Goal: Register for event/course

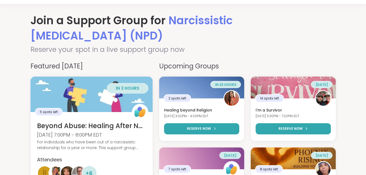
scroll to position [27, 0]
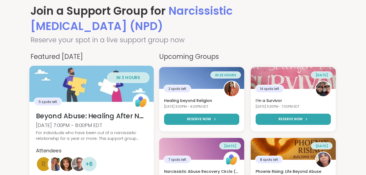
click at [138, 116] on h3 "Beyond Abuse: Healing After No-Contact" at bounding box center [91, 115] width 111 height 9
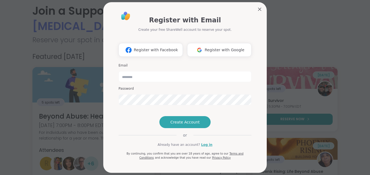
click at [256, 14] on div "Register with Email Create your free ShareWell account to reserve your spot. Re…" at bounding box center [185, 87] width 164 height 171
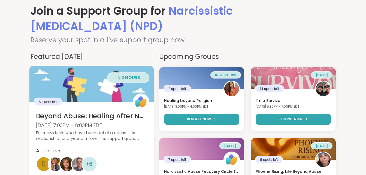
click at [66, 119] on h3 "Beyond Abuse: Healing After No-Contact" at bounding box center [91, 115] width 111 height 9
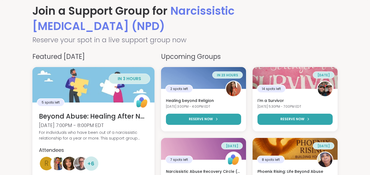
drag, startPoint x: 255, startPoint y: 10, endPoint x: 271, endPoint y: 24, distance: 21.2
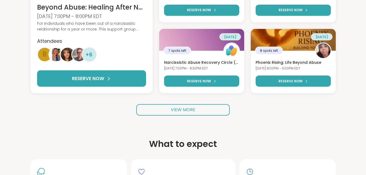
scroll to position [164, 0]
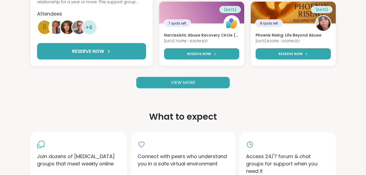
click at [214, 86] on link "VIEW MORE" at bounding box center [182, 82] width 93 height 11
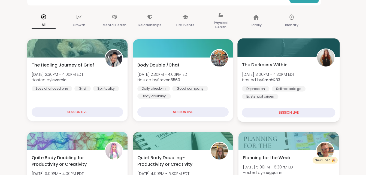
scroll to position [55, 0]
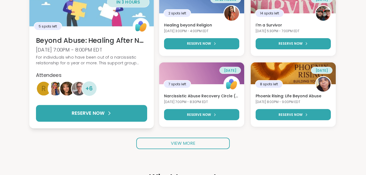
scroll to position [138, 0]
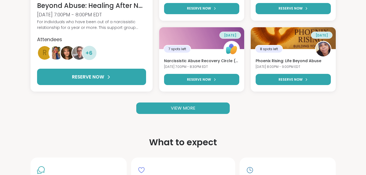
click at [172, 110] on span "VIEW MORE" at bounding box center [183, 108] width 25 height 6
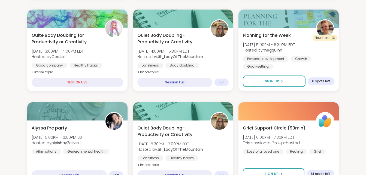
scroll to position [164, 0]
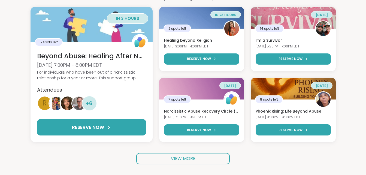
scroll to position [82, 0]
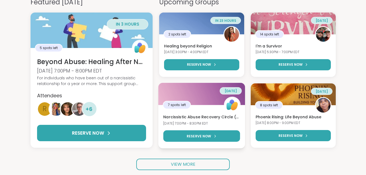
click at [203, 117] on h3 "Narcissistic Abuse Recovery Circle (90min)" at bounding box center [201, 116] width 77 height 5
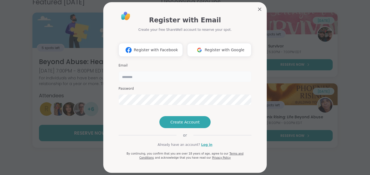
click at [146, 79] on input "email" at bounding box center [185, 76] width 133 height 11
type input "**********"
click at [182, 125] on span "Create Account" at bounding box center [184, 121] width 29 height 5
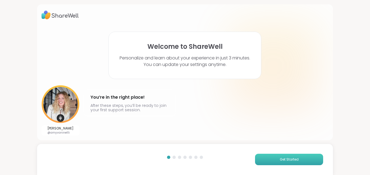
click at [287, 158] on span "Get Started" at bounding box center [289, 159] width 19 height 5
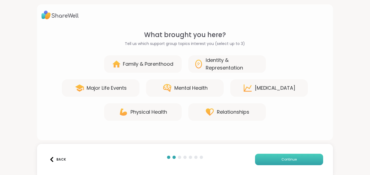
click at [282, 164] on button "Continue" at bounding box center [289, 159] width 68 height 11
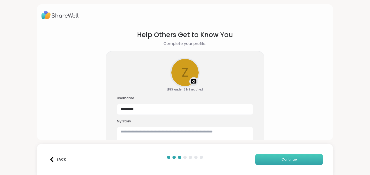
click at [282, 163] on button "Continue" at bounding box center [289, 159] width 68 height 11
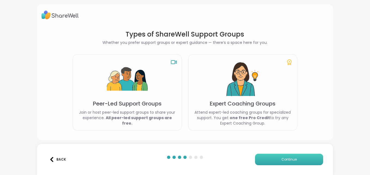
click at [282, 163] on button "Continue" at bounding box center [289, 159] width 68 height 11
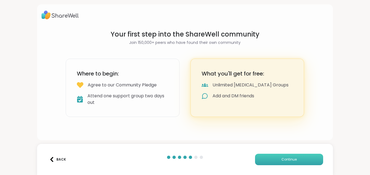
click at [282, 163] on button "Continue" at bounding box center [289, 159] width 68 height 11
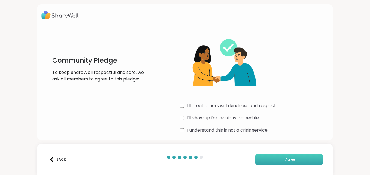
click at [272, 155] on button "I Agree" at bounding box center [289, 159] width 68 height 11
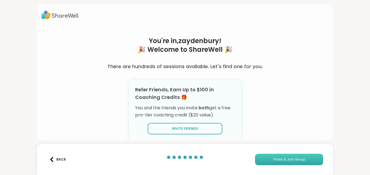
click at [277, 161] on span "Finish & Join Group" at bounding box center [289, 159] width 32 height 5
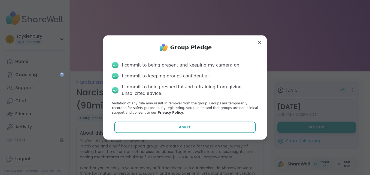
click at [210, 134] on div "Group Pledge I commit to being present and keeping my camera on. I commit to ke…" at bounding box center [185, 87] width 155 height 95
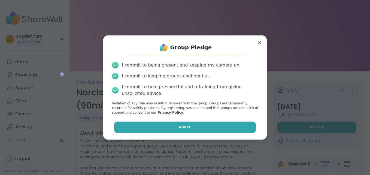
click at [210, 130] on button "Agree" at bounding box center [185, 127] width 142 height 11
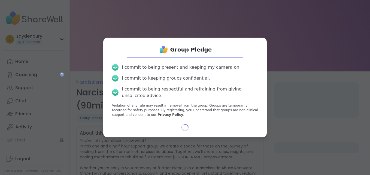
select select "**"
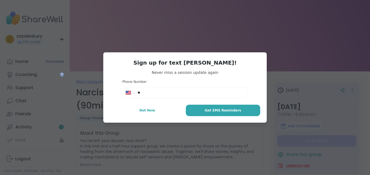
click at [186, 90] on input "**" at bounding box center [191, 92] width 107 height 5
type input "******"
type textarea "*"
type input "**********"
click at [237, 110] on button "Get SMS Reminders" at bounding box center [223, 110] width 74 height 11
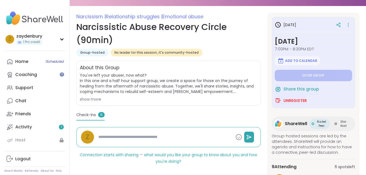
scroll to position [82, 0]
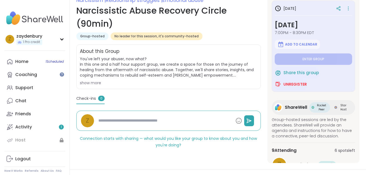
click at [94, 84] on div "show more" at bounding box center [168, 82] width 177 height 5
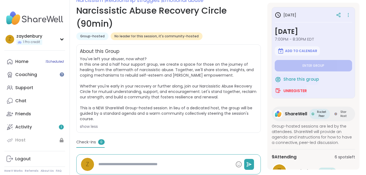
scroll to position [0, 0]
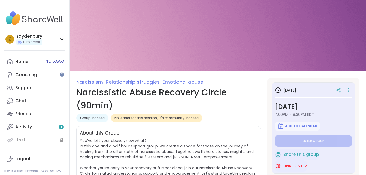
type textarea "*"
